Goal: Information Seeking & Learning: Find specific fact

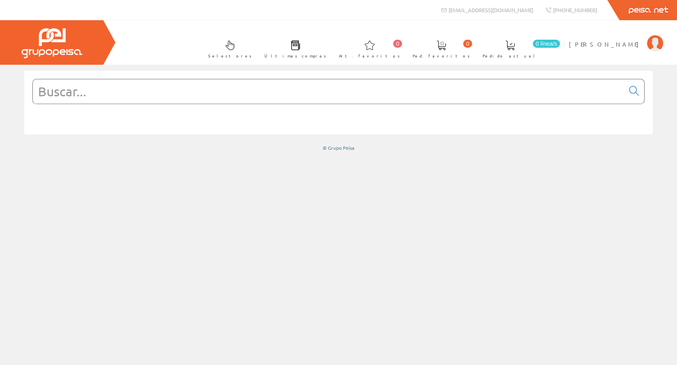
click at [115, 96] on input "text" at bounding box center [329, 91] width 592 height 24
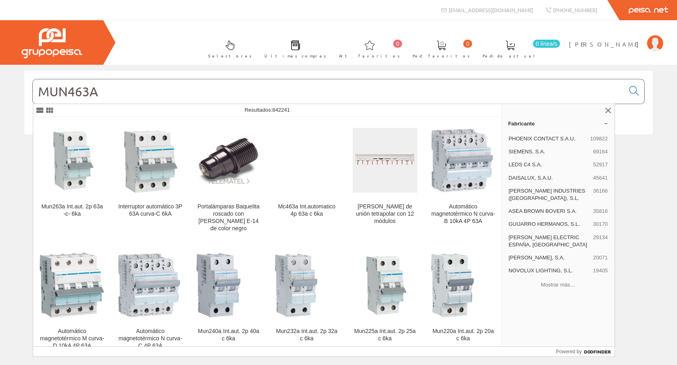
type input "MUN463A"
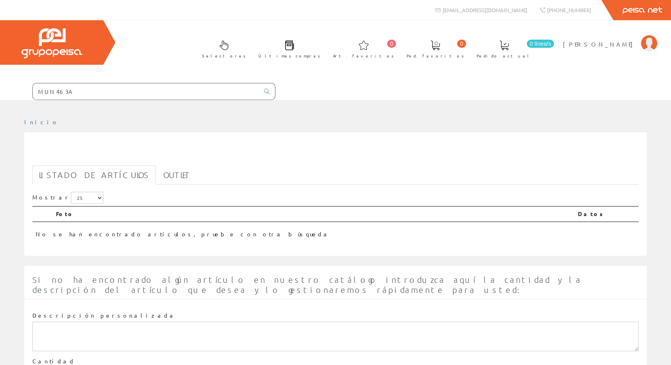
click at [118, 95] on input "MUN463A" at bounding box center [146, 91] width 226 height 16
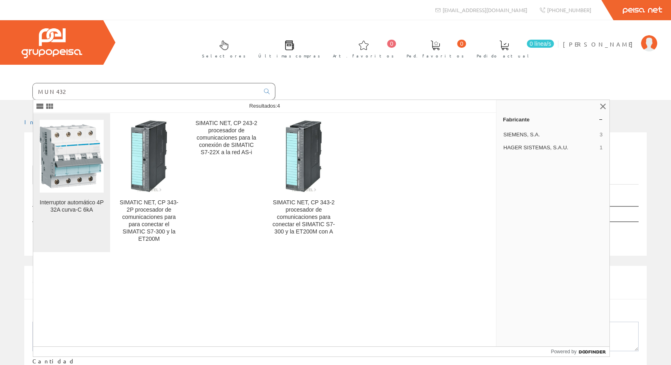
type input "MUN432"
click at [83, 146] on img at bounding box center [72, 156] width 64 height 64
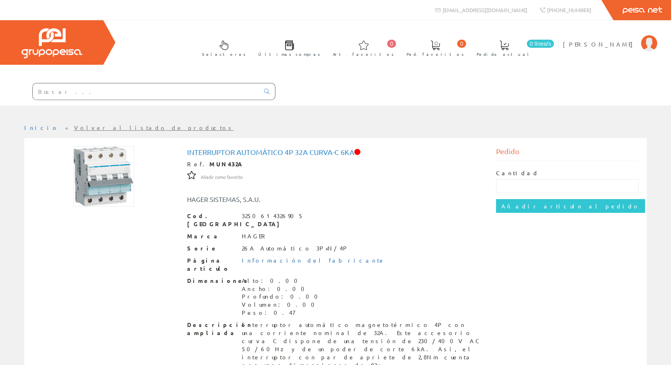
click at [73, 92] on input "text" at bounding box center [146, 91] width 226 height 16
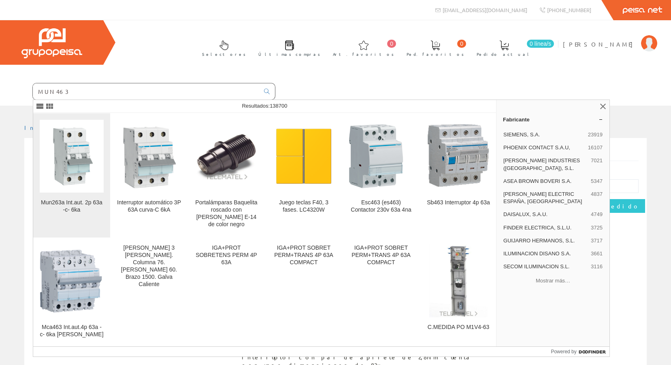
type input "MUN463"
click at [80, 156] on img at bounding box center [72, 156] width 64 height 64
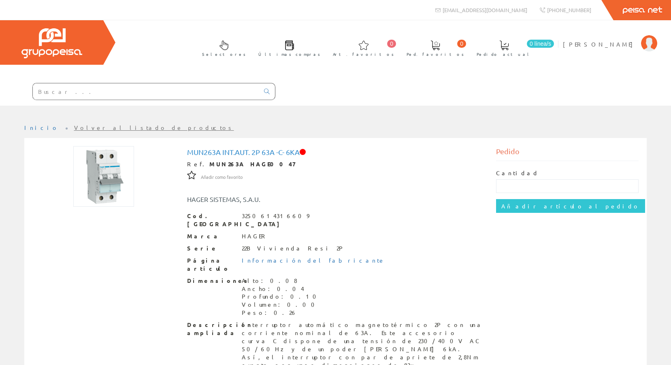
click at [82, 93] on input "text" at bounding box center [146, 91] width 226 height 16
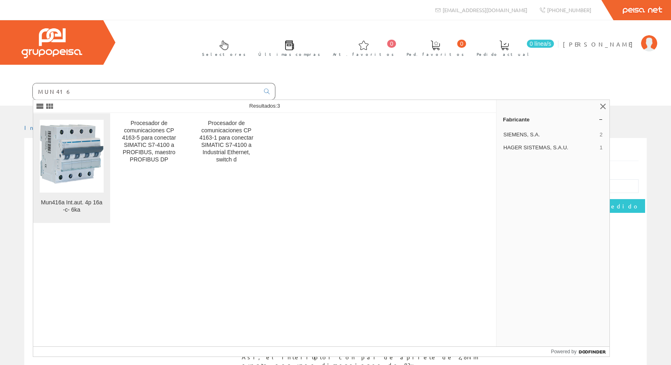
type input "MUN416"
click at [93, 151] on img at bounding box center [72, 156] width 64 height 64
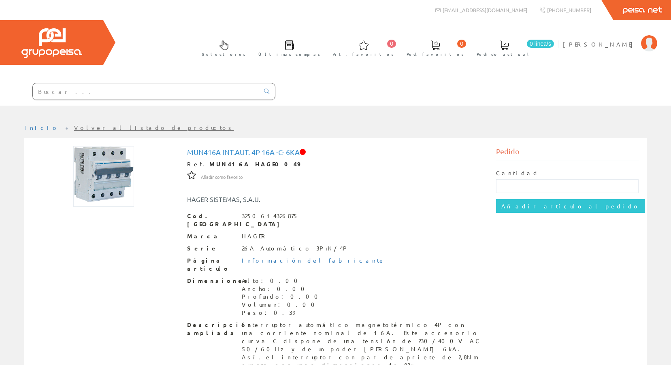
click at [124, 94] on input "text" at bounding box center [146, 91] width 226 height 16
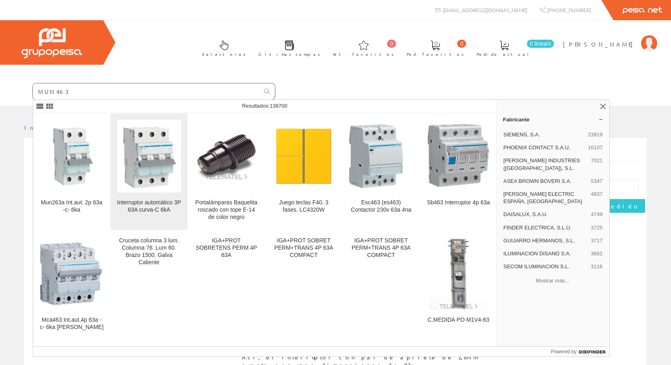
type input "MUN463"
click at [166, 155] on img at bounding box center [149, 156] width 64 height 64
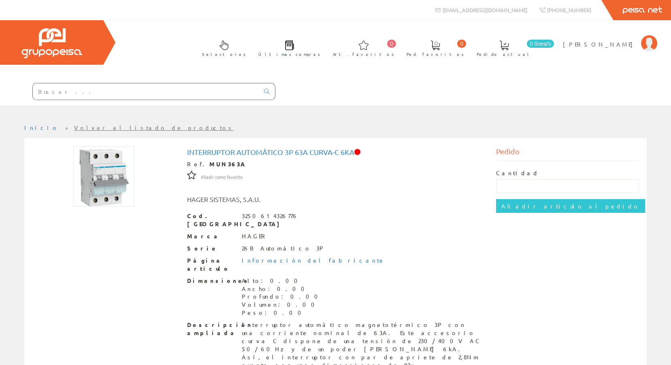
click at [93, 92] on input "text" at bounding box center [146, 91] width 226 height 16
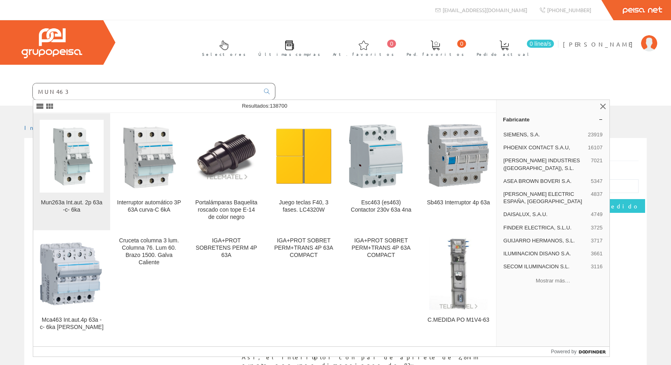
type input "MUN463"
click at [93, 149] on img at bounding box center [72, 156] width 64 height 64
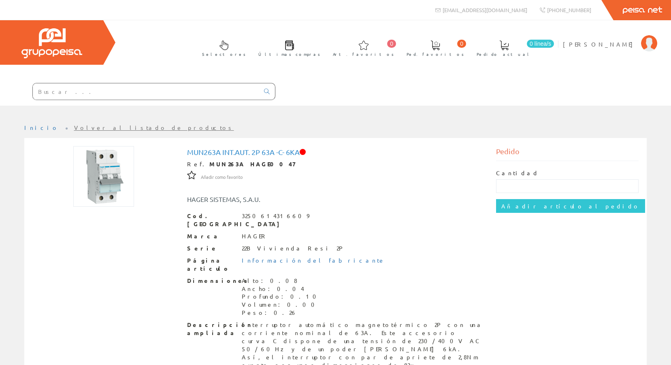
click at [75, 96] on input "text" at bounding box center [146, 91] width 226 height 16
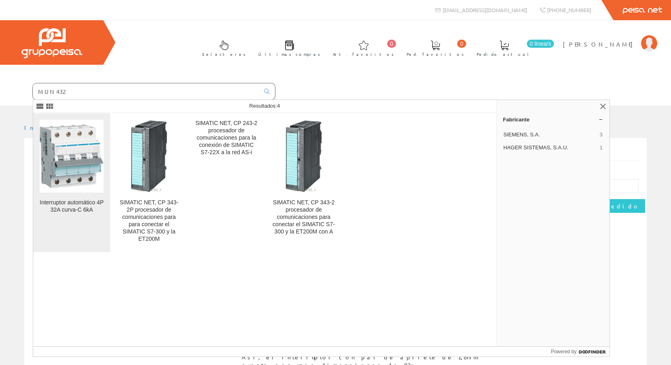
type input "MUN432"
click at [100, 160] on img at bounding box center [72, 156] width 64 height 64
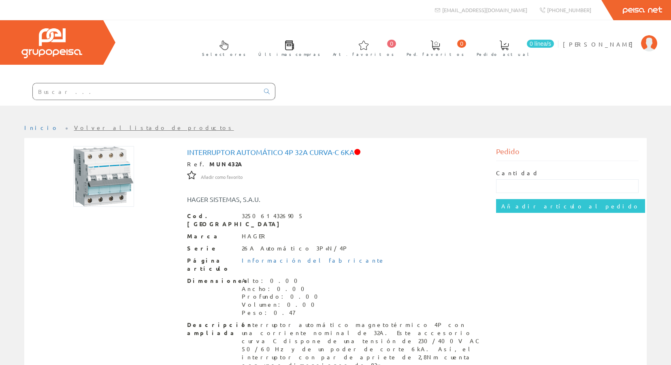
click at [113, 89] on input "text" at bounding box center [146, 91] width 226 height 16
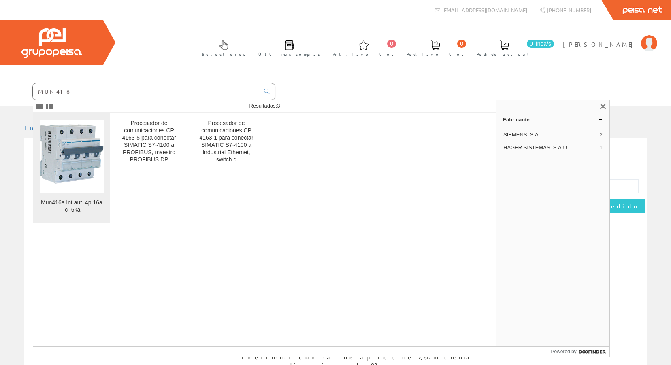
type input "MUN416"
click at [57, 146] on img at bounding box center [72, 156] width 64 height 64
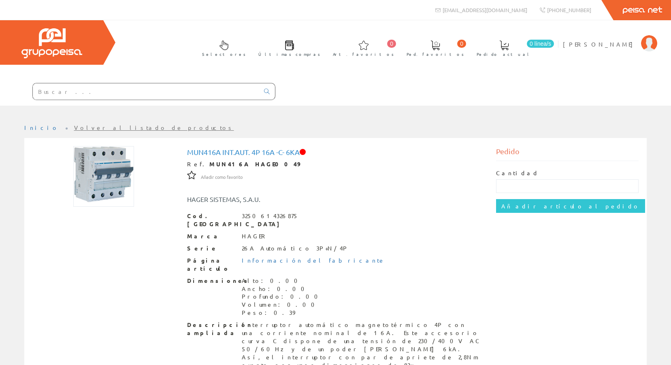
click at [134, 92] on input "text" at bounding box center [146, 91] width 226 height 16
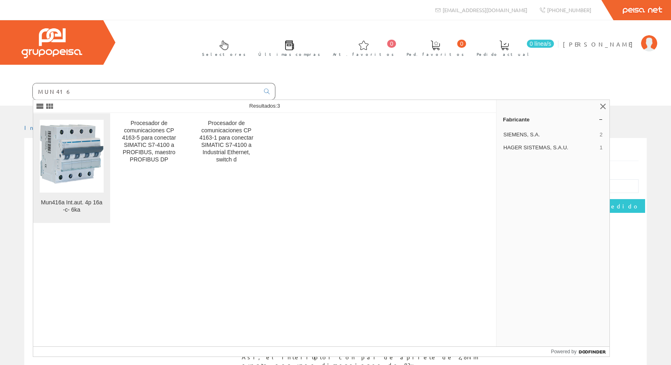
type input "MUN416"
click at [100, 149] on img at bounding box center [72, 156] width 64 height 64
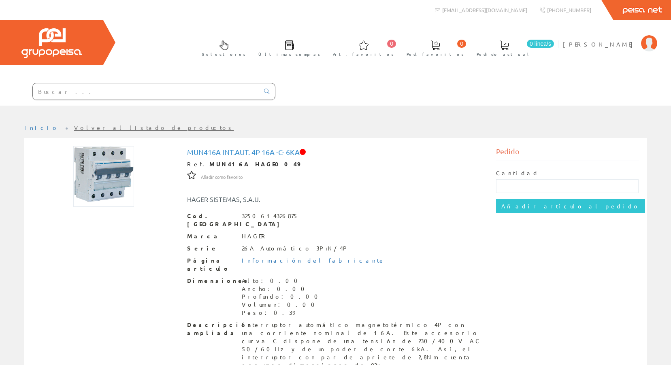
click at [139, 96] on input "text" at bounding box center [146, 91] width 226 height 16
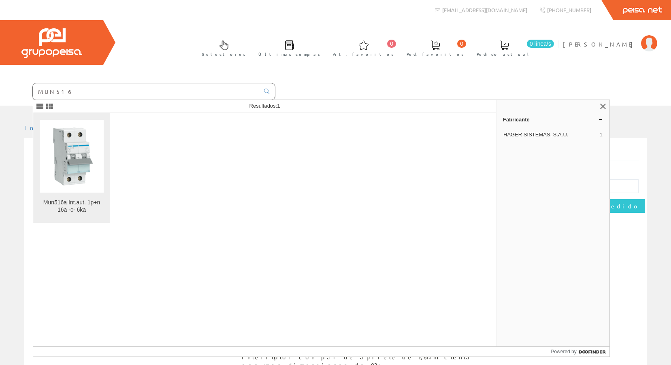
type input "MUN516"
click at [82, 139] on img at bounding box center [72, 156] width 64 height 64
